Goal: Task Accomplishment & Management: Manage account settings

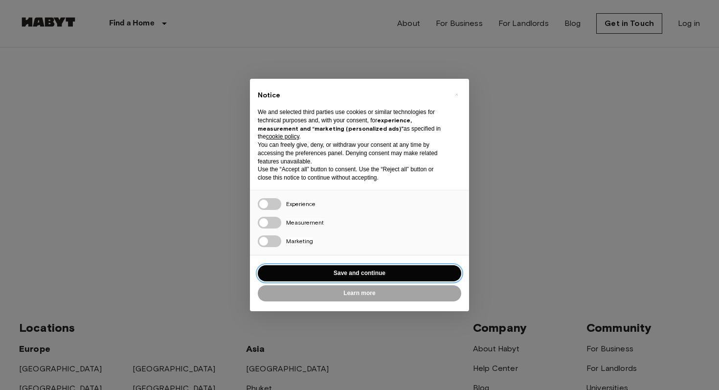
click at [355, 272] on button "Save and continue" at bounding box center [359, 273] width 203 height 16
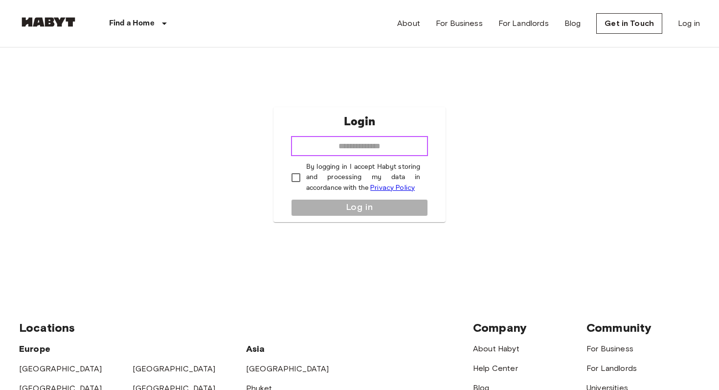
click at [321, 143] on input "email" at bounding box center [359, 146] width 137 height 20
type input "**********"
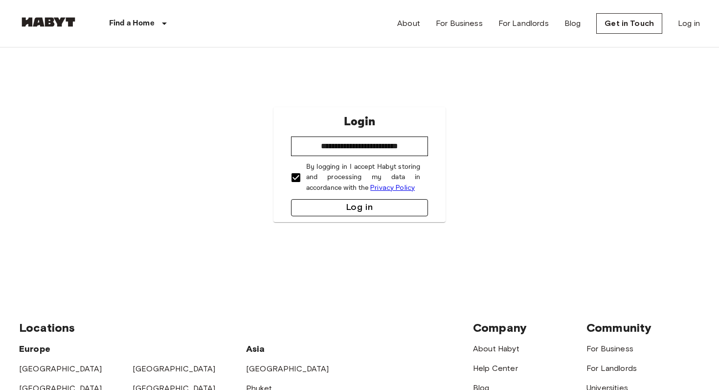
click at [318, 210] on button "Log in" at bounding box center [359, 207] width 137 height 17
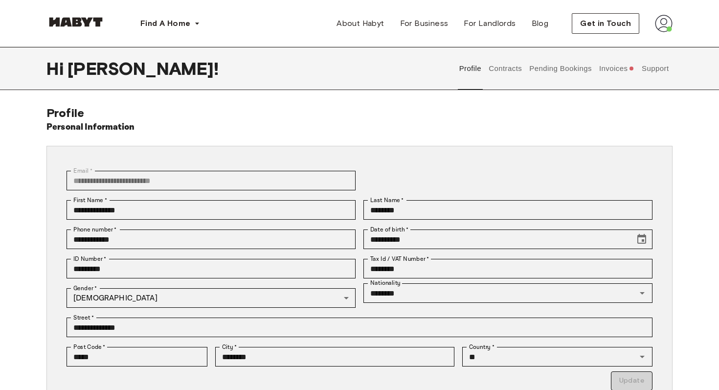
click at [610, 63] on button "Invoices" at bounding box center [616, 68] width 38 height 43
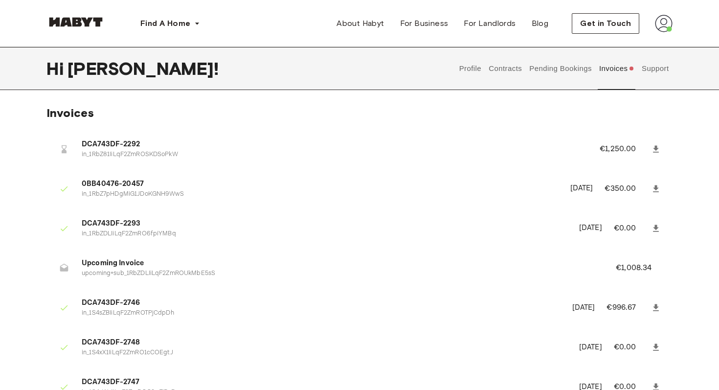
click at [552, 67] on button "Pending Bookings" at bounding box center [560, 68] width 65 height 43
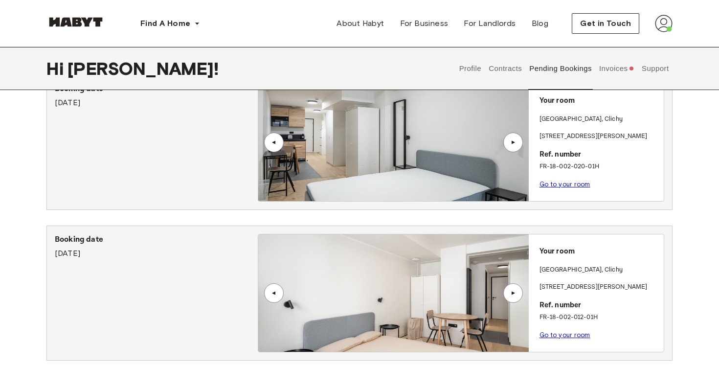
scroll to position [53, 0]
click at [553, 334] on link "Go to your room" at bounding box center [564, 334] width 51 height 7
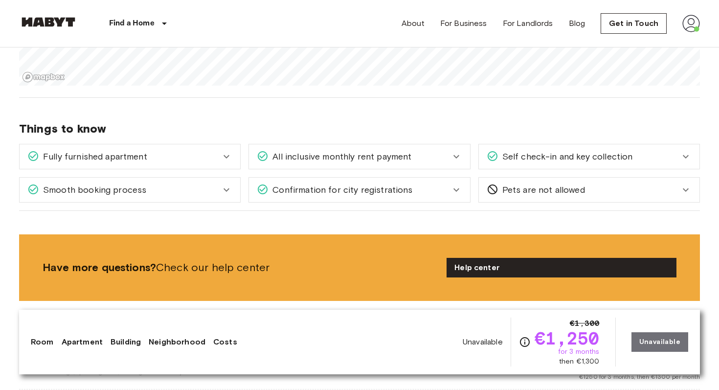
scroll to position [725, 0]
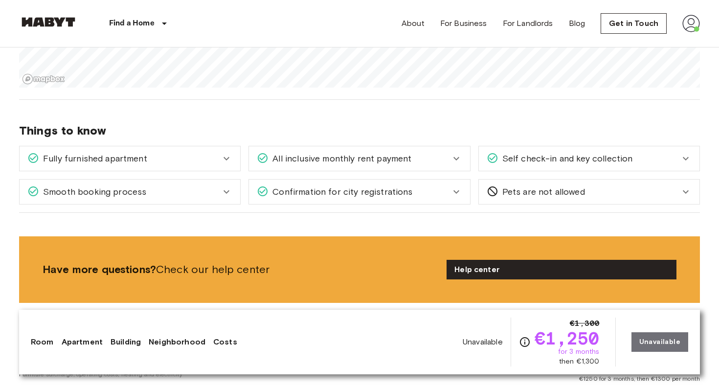
click at [215, 159] on div "Fully furnished apartment" at bounding box center [123, 158] width 193 height 13
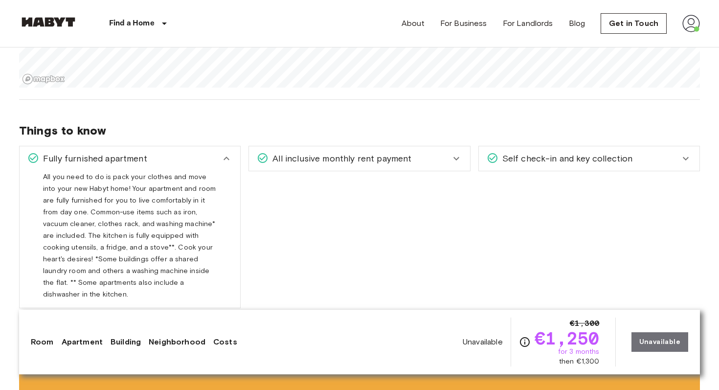
click at [391, 163] on span "All inclusive monthly rent payment" at bounding box center [339, 158] width 143 height 13
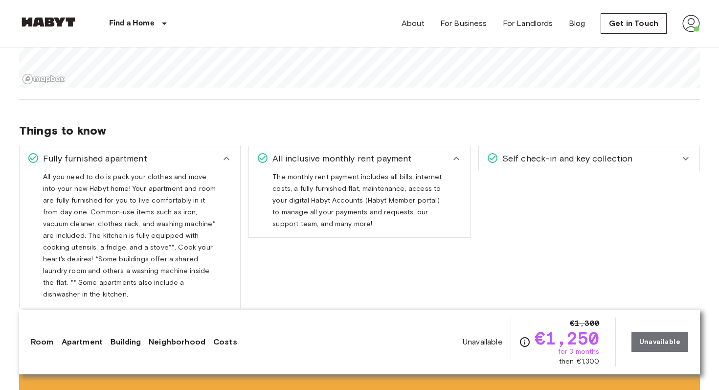
click at [534, 159] on span "Self check-in and key collection" at bounding box center [565, 158] width 134 height 13
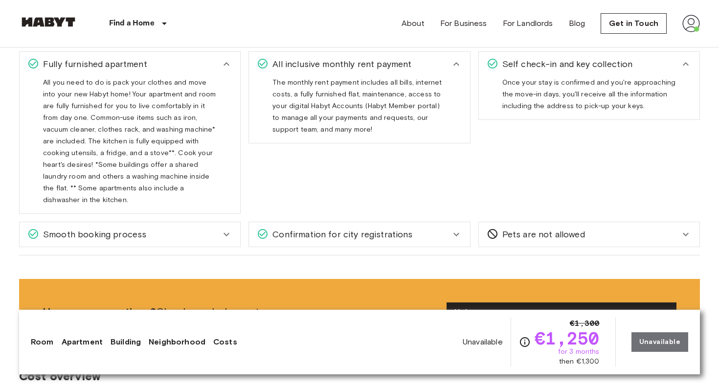
scroll to position [826, 0]
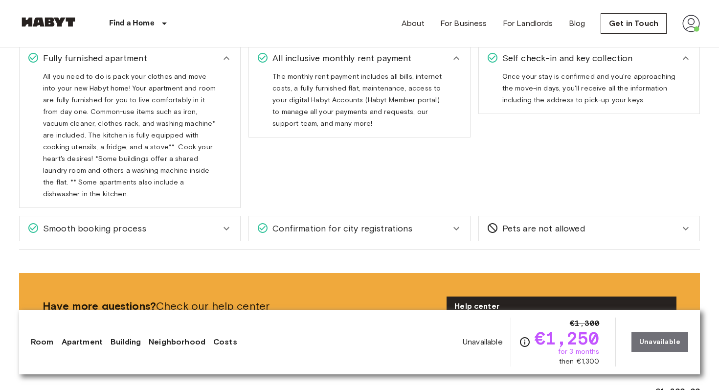
click at [241, 214] on div "Confirmation for city registrations Whether it's the Anmeldung in Germany, the …" at bounding box center [355, 224] width 229 height 33
click at [232, 216] on div "Smooth booking process" at bounding box center [130, 228] width 220 height 24
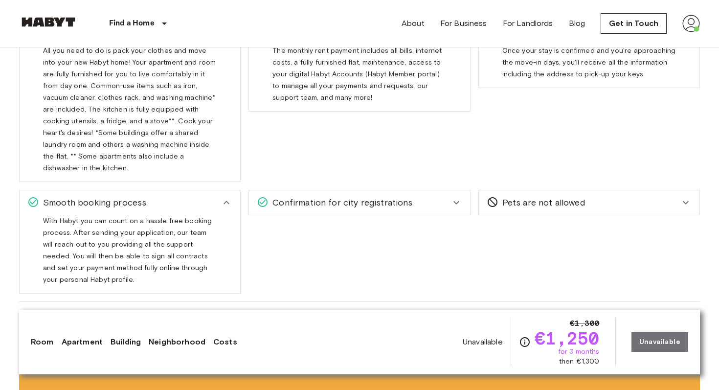
scroll to position [860, 0]
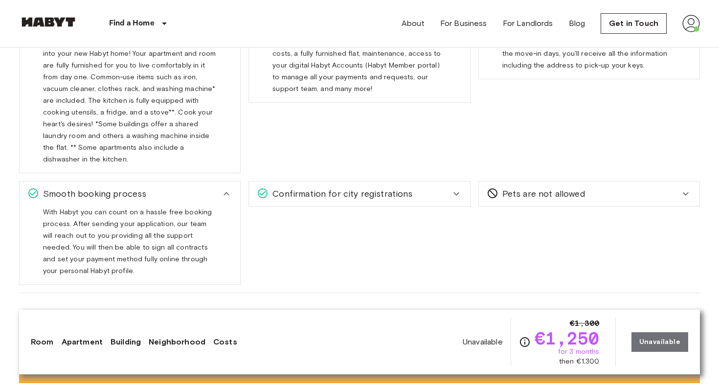
click at [441, 187] on div "Confirmation for city registrations" at bounding box center [353, 193] width 193 height 13
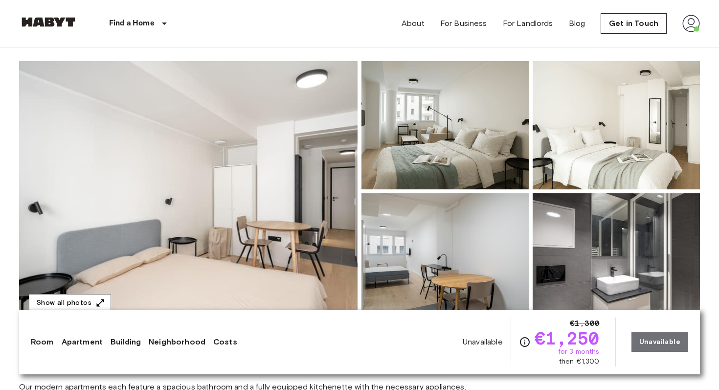
scroll to position [0, 0]
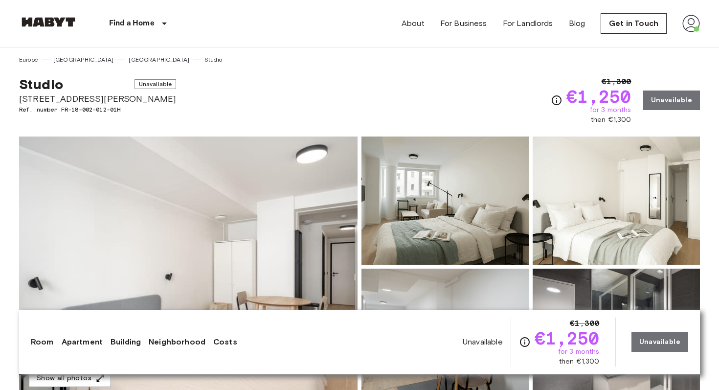
click at [319, 207] on img at bounding box center [188, 266] width 338 height 260
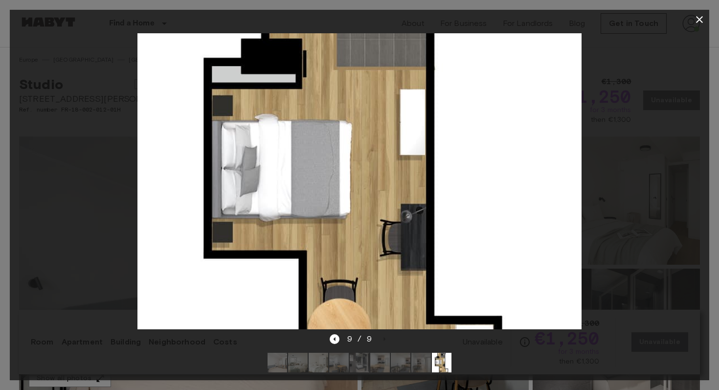
click at [698, 17] on icon "button" at bounding box center [699, 20] width 12 height 12
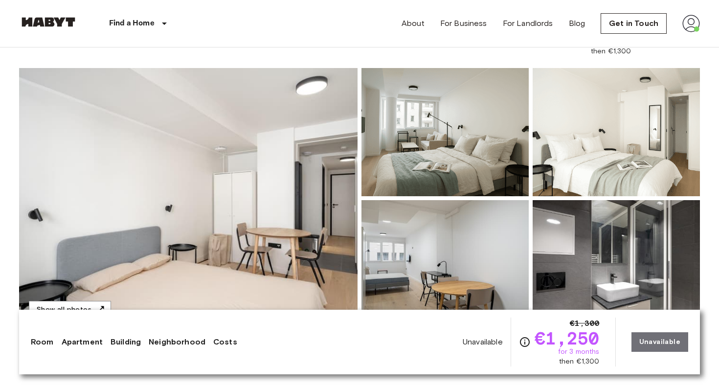
scroll to position [69, 0]
click at [651, 32] on link "Get in Touch" at bounding box center [633, 23] width 66 height 21
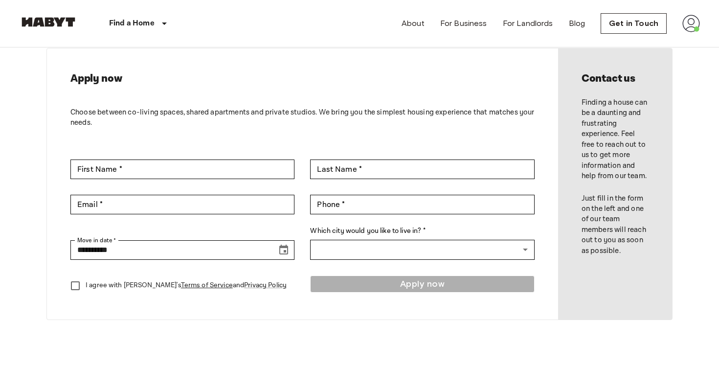
scroll to position [53, 0]
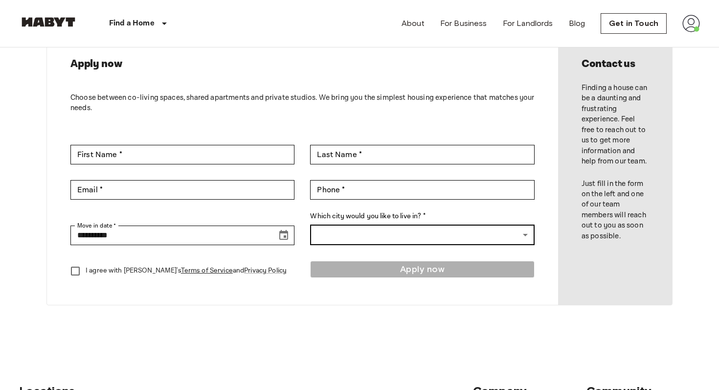
click at [396, 242] on body "**********" at bounding box center [359, 366] width 719 height 839
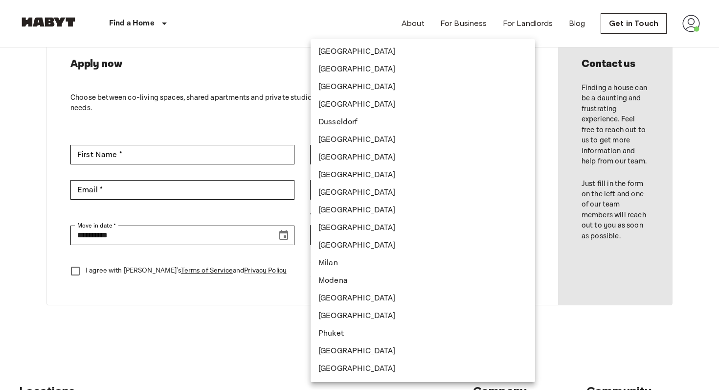
click at [258, 308] on div at bounding box center [359, 195] width 719 height 390
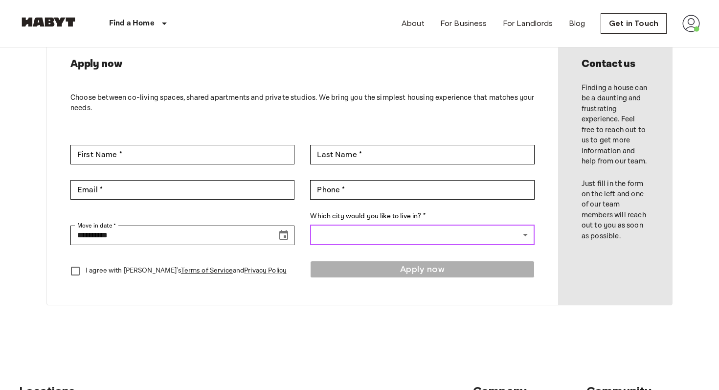
scroll to position [0, 0]
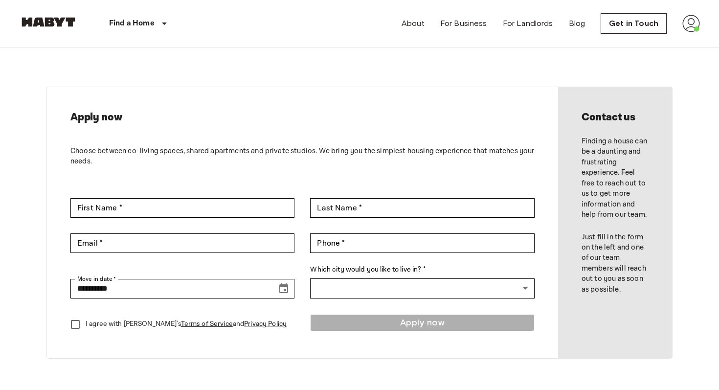
click at [689, 24] on img at bounding box center [691, 24] width 18 height 18
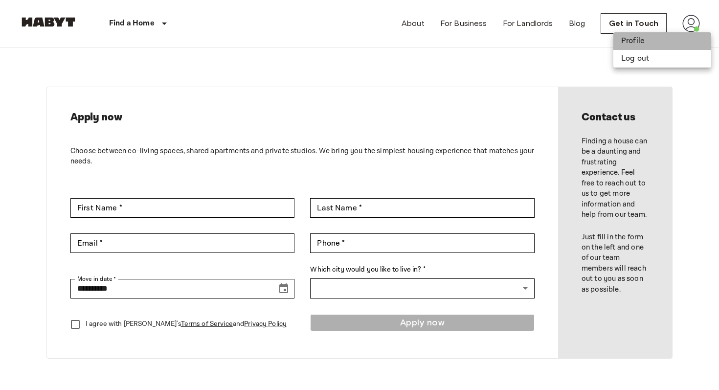
click at [653, 44] on li "Profile" at bounding box center [662, 41] width 98 height 18
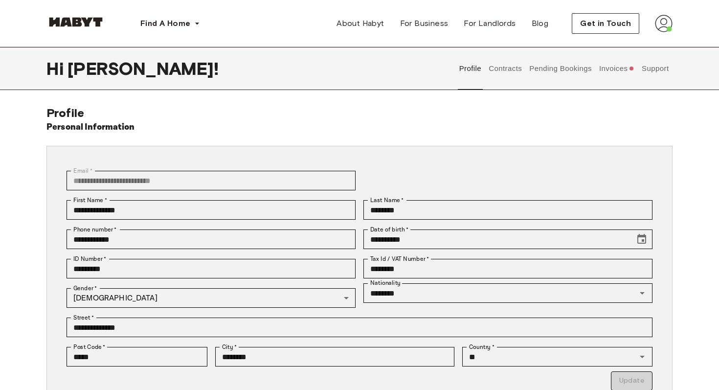
click at [647, 67] on button "Support" at bounding box center [655, 68] width 30 height 43
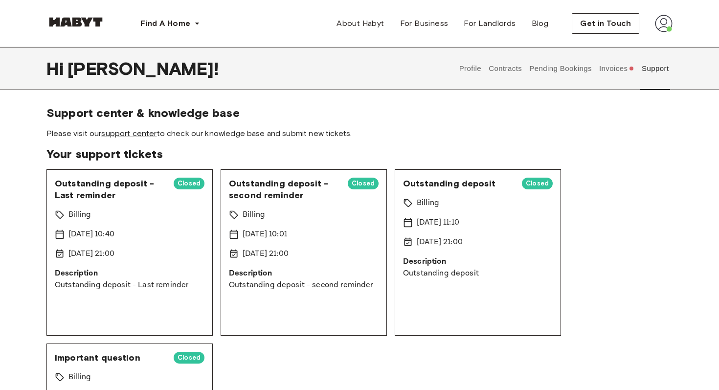
click at [178, 225] on div "Outstanding deposit - Last reminder Closed Billing [DATE] 10:40 [DATE] 21:00 De…" at bounding box center [129, 252] width 166 height 166
click at [134, 133] on link "support center" at bounding box center [128, 133] width 55 height 9
